Goal: Task Accomplishment & Management: Manage account settings

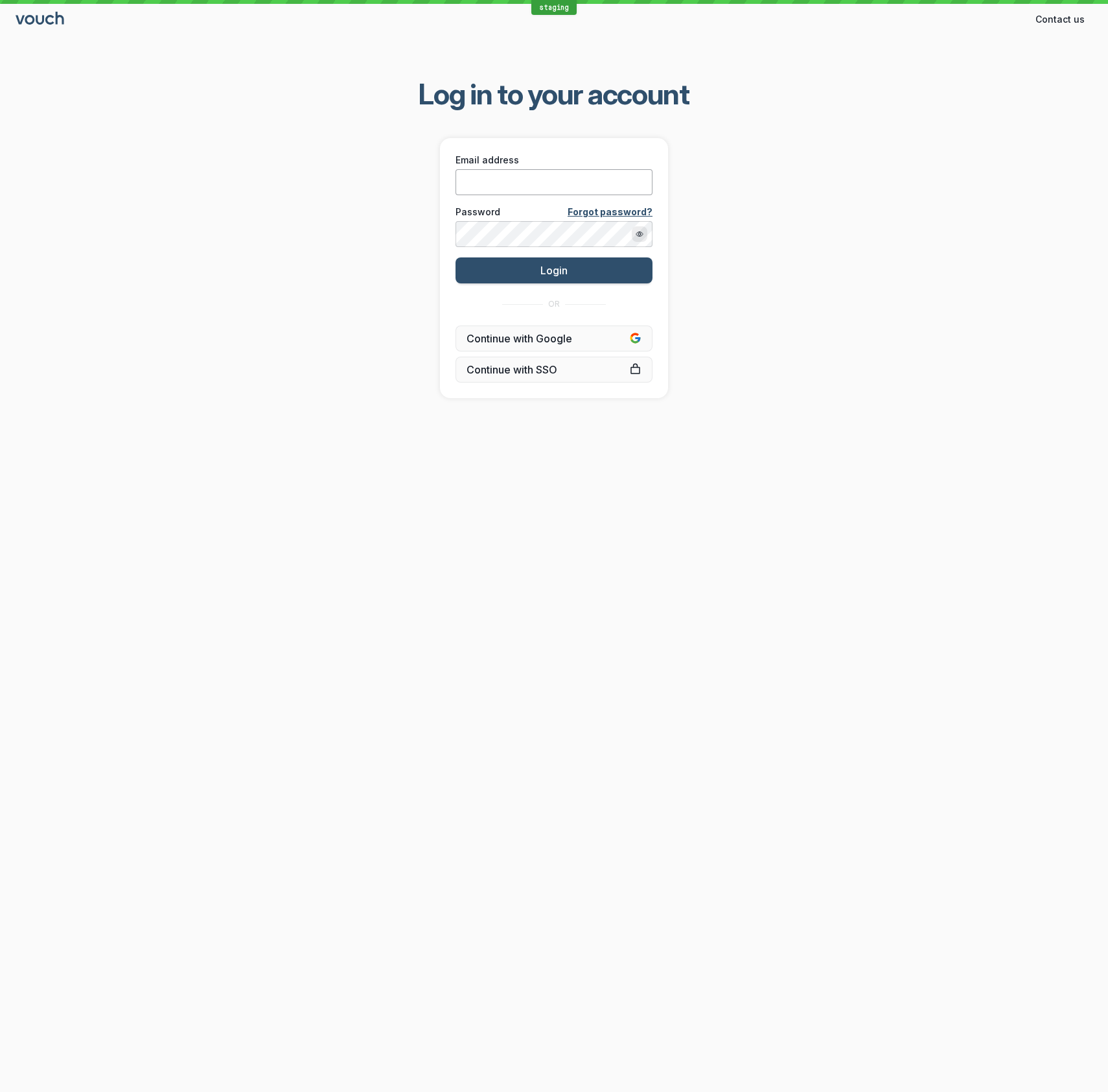
click at [514, 186] on input "Email address" at bounding box center [554, 182] width 197 height 26
type input "[EMAIL_ADDRESS][DOMAIN_NAME]"
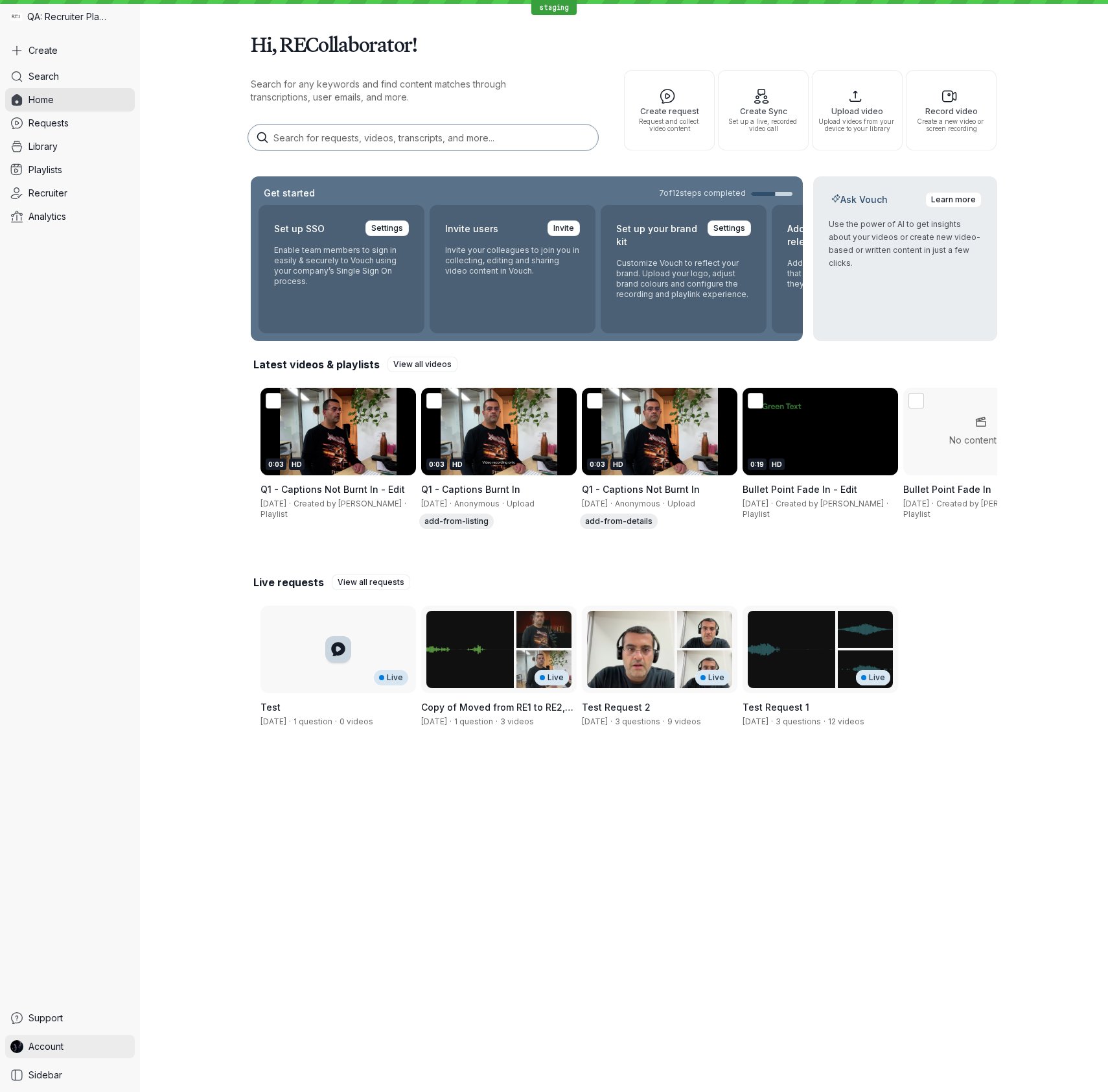
click at [97, 635] on link "Account" at bounding box center [70, 1046] width 130 height 24
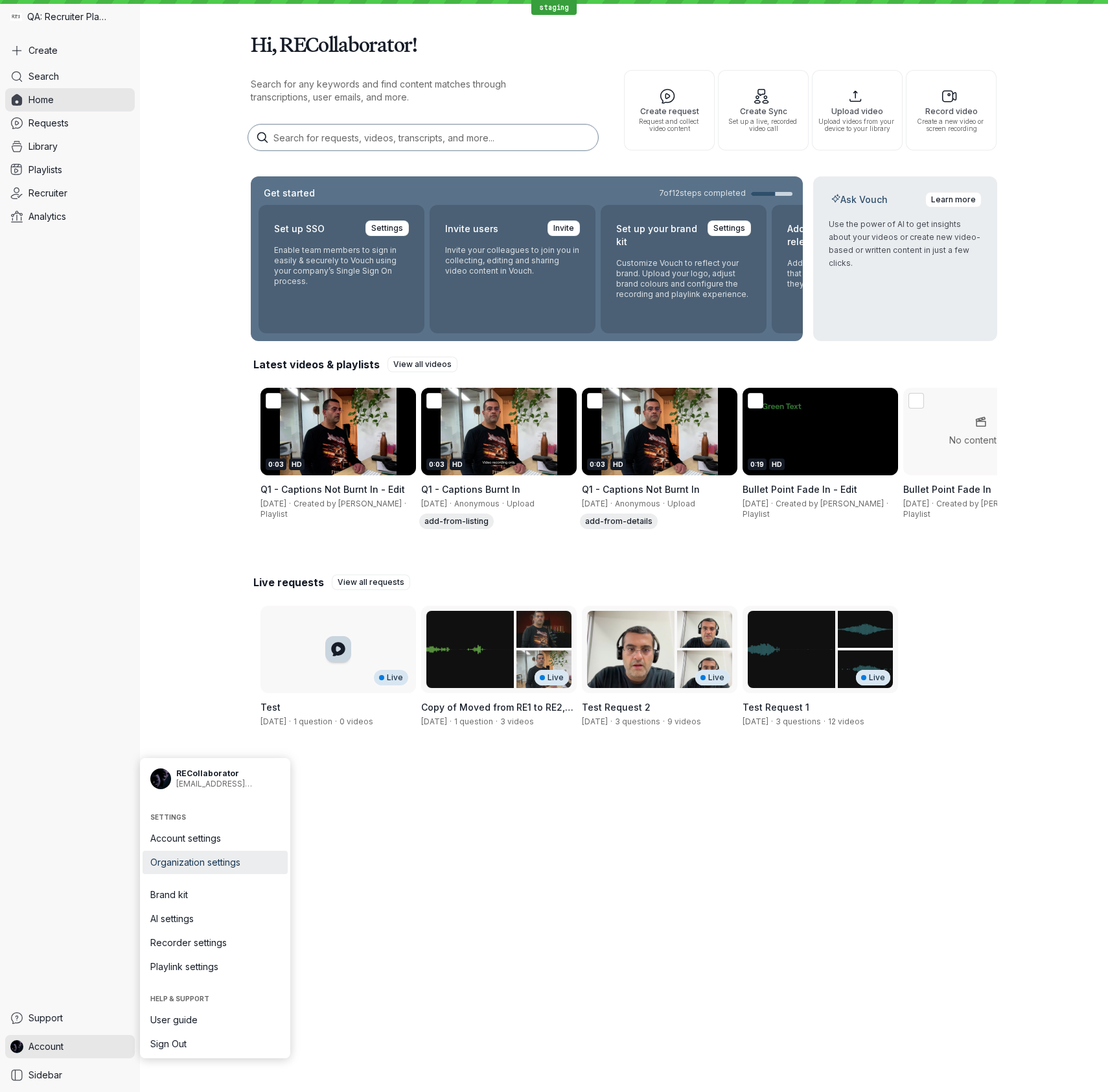
click at [228, 635] on span "Organization settings" at bounding box center [215, 862] width 130 height 13
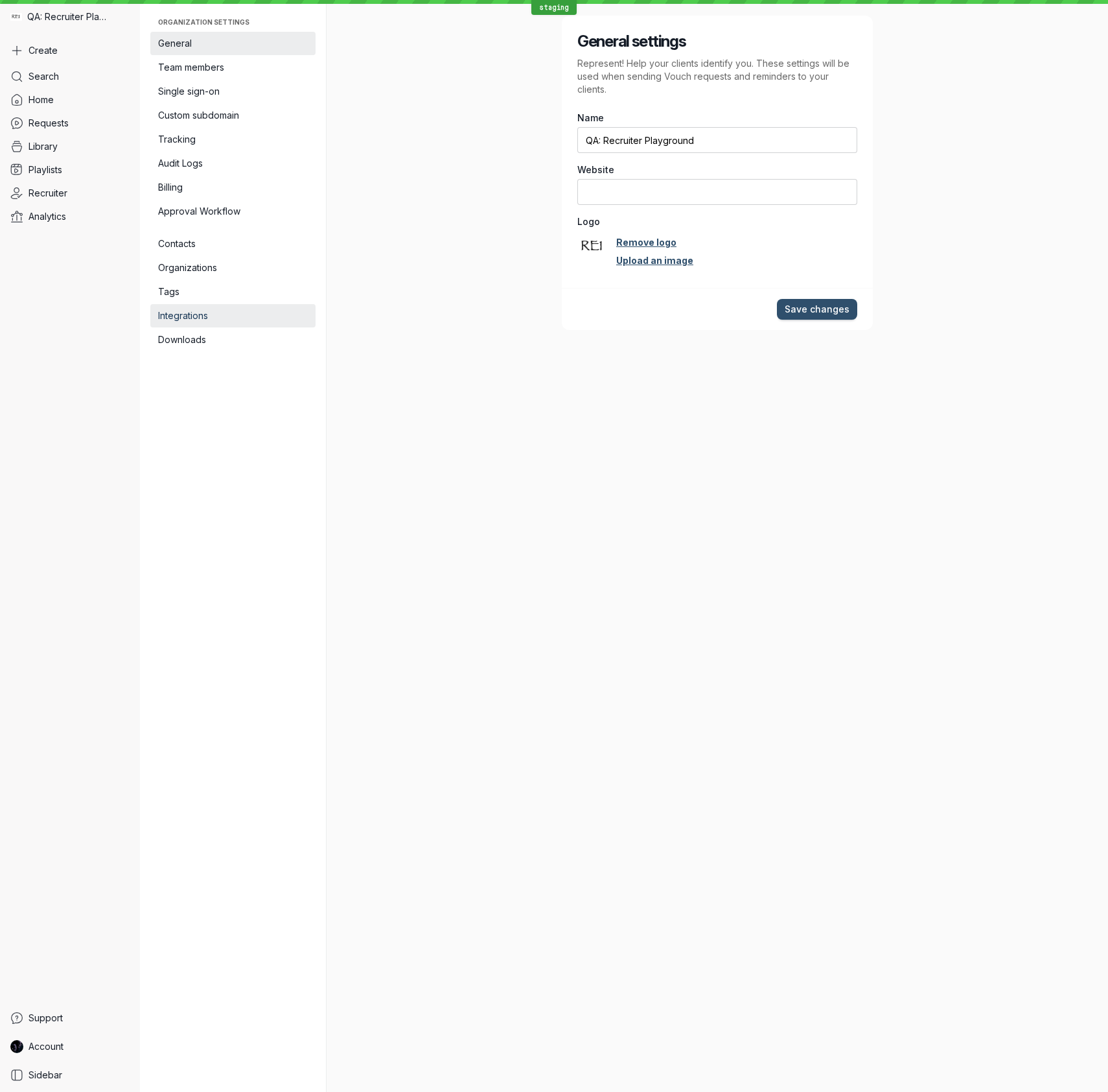
click at [238, 318] on span "Integrations" at bounding box center [233, 316] width 149 height 13
